Goal: Task Accomplishment & Management: Manage account settings

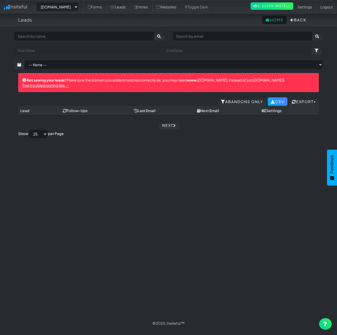
select select "2457"
click at [97, 9] on link "Forms" at bounding box center [95, 6] width 22 height 13
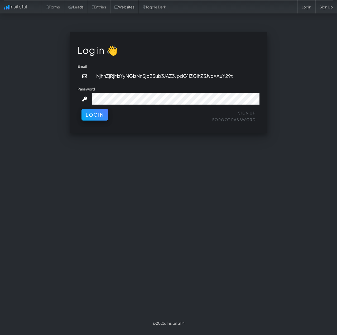
click at [132, 9] on link "Websites" at bounding box center [124, 6] width 29 height 13
click at [89, 114] on button "Login" at bounding box center [95, 114] width 27 height 12
click at [144, 124] on div "Sign Up Forgot Password Login" at bounding box center [169, 117] width 182 height 16
click at [127, 77] on input "NjhhZjRjMzYyNGIzNn5jb25ub3JAZ3JpdG1lZGlhZ3JvdXAuY29t" at bounding box center [176, 76] width 168 height 12
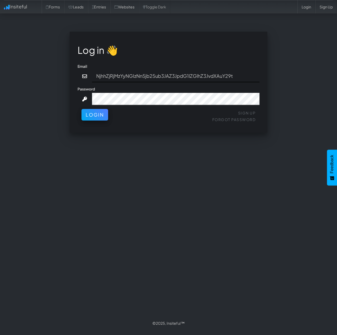
click at [127, 77] on input "NjhhZjRjMzYyNGIzNn5jb25ub3JAZ3JpdG1lZGlhZ3JvdXAuY29t" at bounding box center [176, 76] width 168 height 12
drag, startPoint x: 153, startPoint y: 143, endPoint x: 147, endPoint y: 126, distance: 18.4
click at [153, 143] on div "Log in 👋 Email NjhhZjRjMzYyNGIzNn5jb25ub3JAZ3JpdG1lZGlhZ3JvdXAuY29t Password Si…" at bounding box center [168, 174] width 309 height 285
click at [113, 77] on input "NjhhZjRjMzYyNGIzNn5jb25ub3JAZ3JpdG1lZGlhZ3JvdXAuY29t" at bounding box center [176, 76] width 168 height 12
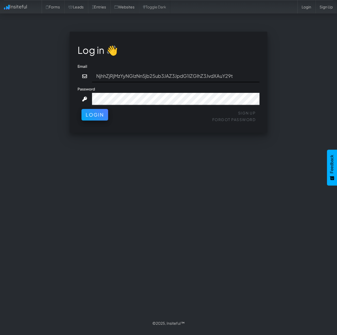
click at [113, 77] on input "NjhhZjRjMzYyNGIzNn5jb25ub3JAZ3JpdG1lZGlhZ3JvdXAuY29t" at bounding box center [176, 76] width 168 height 12
type input "C"
type input "connor@gritmediagroup.com"
click at [82, 113] on button "Login" at bounding box center [95, 114] width 27 height 12
click at [94, 116] on button "Login" at bounding box center [95, 114] width 27 height 12
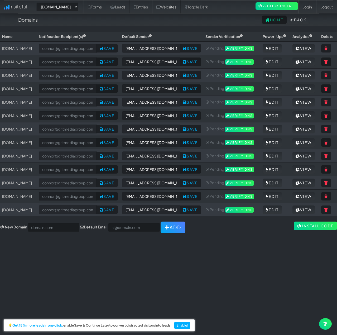
select select "2457"
click at [128, 3] on link "Leads" at bounding box center [118, 6] width 24 height 13
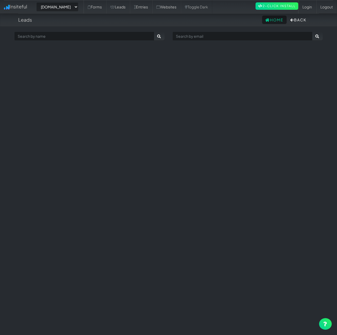
select select "2457"
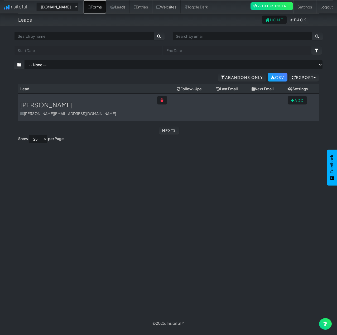
click at [106, 10] on link "Forms" at bounding box center [95, 6] width 22 height 13
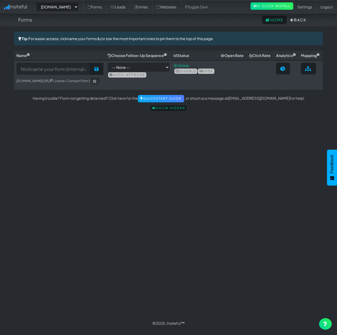
select select "2457"
click at [152, 9] on link "Entries" at bounding box center [141, 6] width 22 height 13
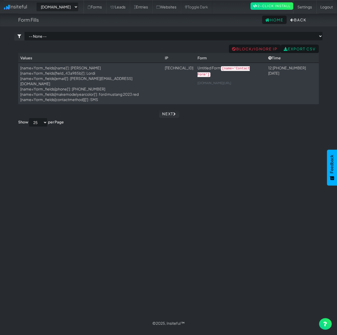
select select "2457"
click at [130, 7] on link "Leads" at bounding box center [118, 6] width 24 height 13
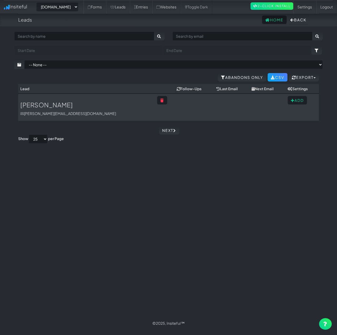
select select "2457"
click at [148, 5] on link "Entries" at bounding box center [141, 6] width 22 height 13
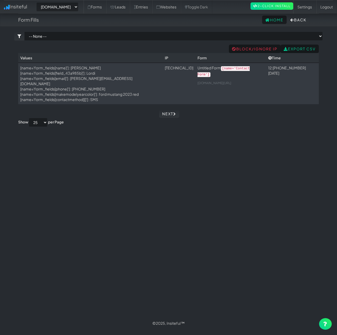
select select "2457"
click at [217, 102] on td "Untitled Form [name='Contact Form'] [DOMAIN_NAME][URL]" at bounding box center [231, 83] width 71 height 41
click at [260, 128] on div "Toggle navigation Insiteful -- None -- [DOMAIN_NAME] [DOMAIN_NAME] [DOMAIN_NAME…" at bounding box center [168, 174] width 309 height 285
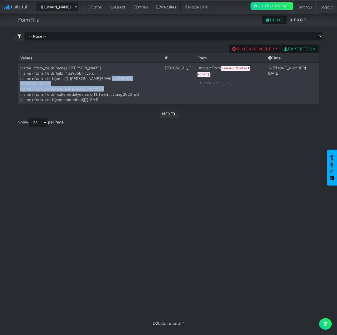
drag, startPoint x: 106, startPoint y: 77, endPoint x: 165, endPoint y: 83, distance: 58.9
click at [162, 83] on td "[name='form_fields[name]'] : [PERSON_NAME] [name='form_fields[field_43a985b]'] …" at bounding box center [90, 83] width 145 height 41
click at [230, 104] on div "Toggle navigation Insiteful -- None -- [DOMAIN_NAME] [DOMAIN_NAME] [DOMAIN_NAME…" at bounding box center [168, 174] width 309 height 285
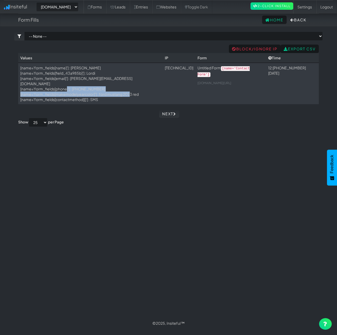
drag, startPoint x: 70, startPoint y: 85, endPoint x: 134, endPoint y: 90, distance: 63.6
click at [127, 89] on td "[name='form_fields[name]'] : [PERSON_NAME] [name='form_fields[field_43a985b]'] …" at bounding box center [90, 83] width 145 height 41
click at [228, 110] on div "Next" at bounding box center [168, 114] width 309 height 8
